Goal: Browse casually

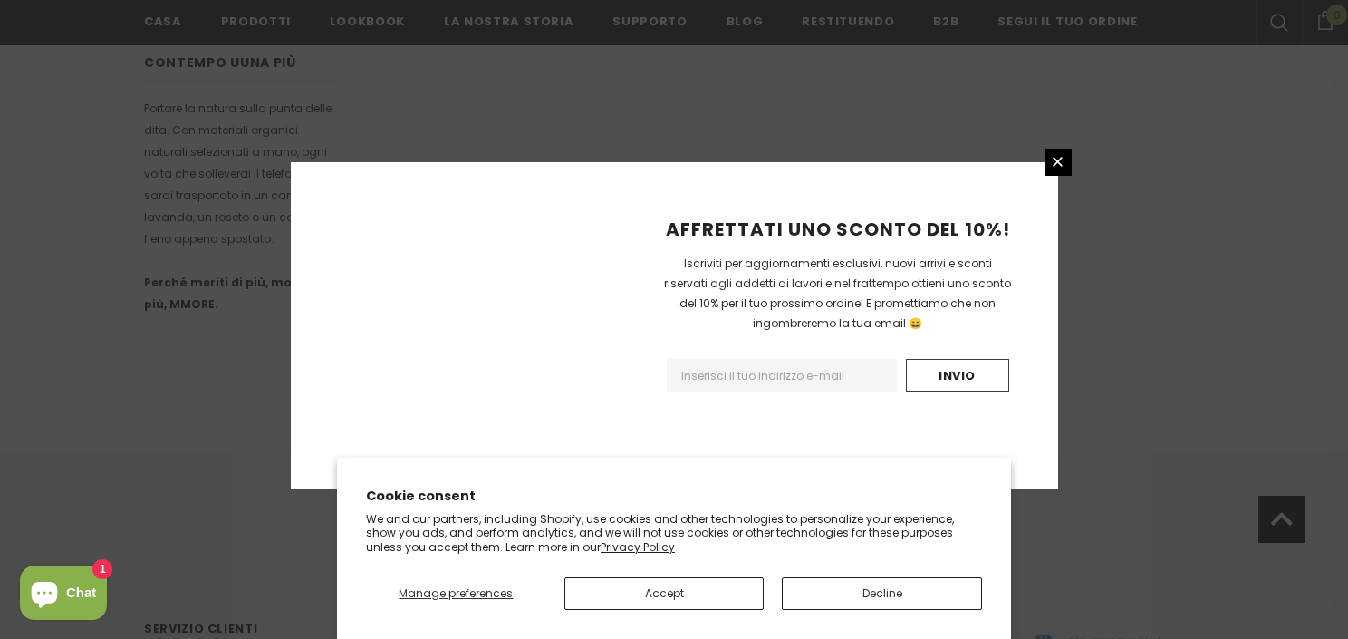
scroll to position [1219, 0]
